Goal: Task Accomplishment & Management: Complete application form

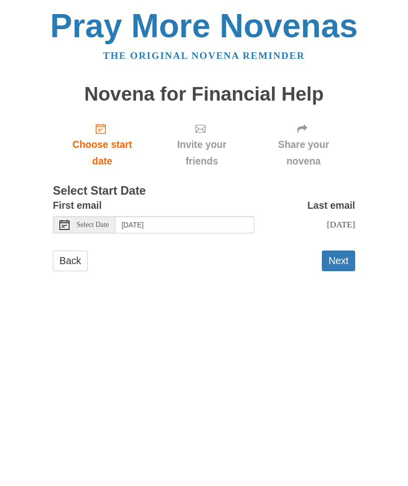
click at [338, 251] on button "Next" at bounding box center [338, 261] width 33 height 21
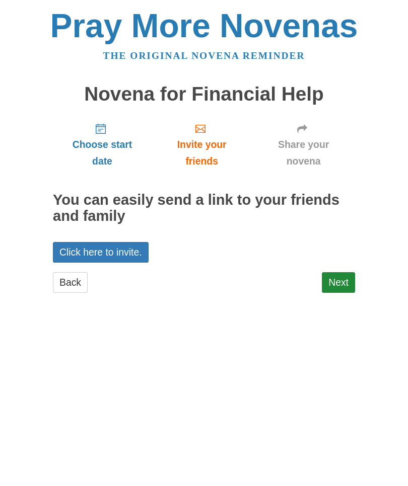
click at [338, 275] on link "Next" at bounding box center [338, 282] width 33 height 21
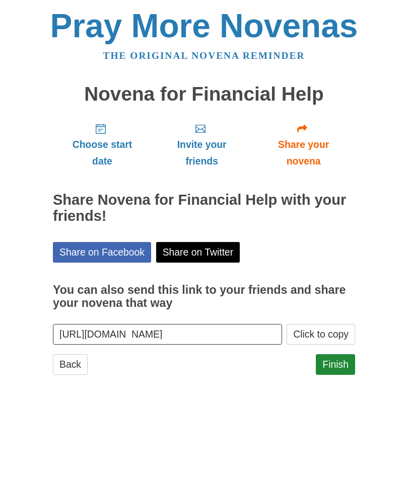
click at [339, 361] on link "Finish" at bounding box center [335, 364] width 39 height 21
